Goal: Navigation & Orientation: Find specific page/section

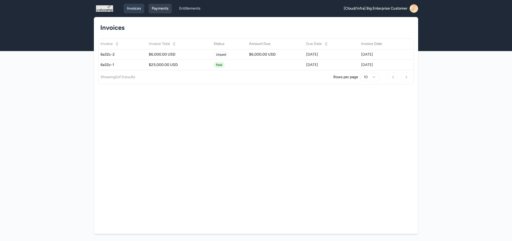
click at [166, 8] on link "Payments" at bounding box center [159, 9] width 23 height 10
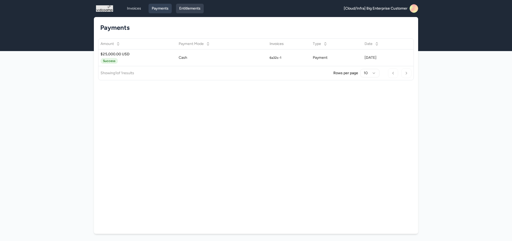
click at [186, 12] on link "Entitlements" at bounding box center [190, 9] width 28 height 10
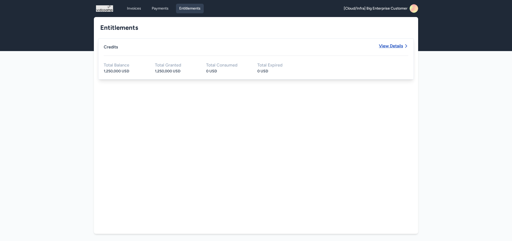
click at [386, 47] on span "View Details" at bounding box center [391, 46] width 24 height 4
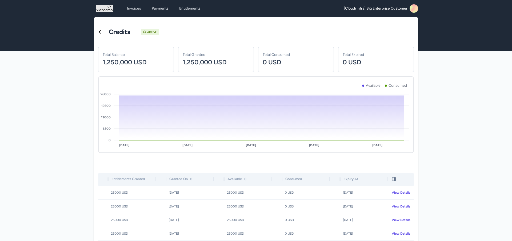
click at [418, 10] on div "Invoices Payments Entitlements [Cloud/Infra] Big Enterprise Customer Open main …" at bounding box center [255, 8] width 341 height 17
click at [415, 10] on icon at bounding box center [415, 10] width 10 height 11
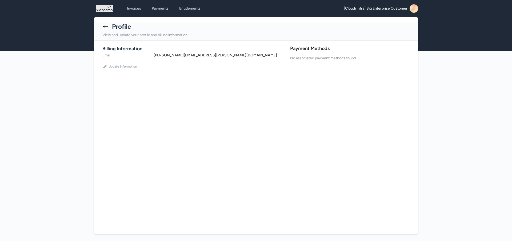
click at [105, 9] on img at bounding box center [104, 8] width 17 height 9
